Goal: Contribute content

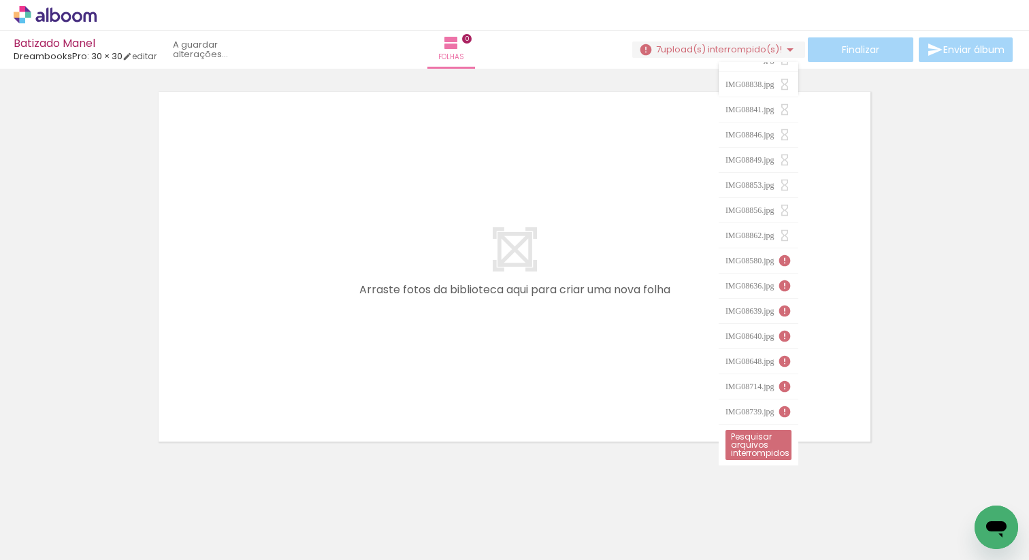
scroll to position [2432, 0]
